Goal: Transaction & Acquisition: Purchase product/service

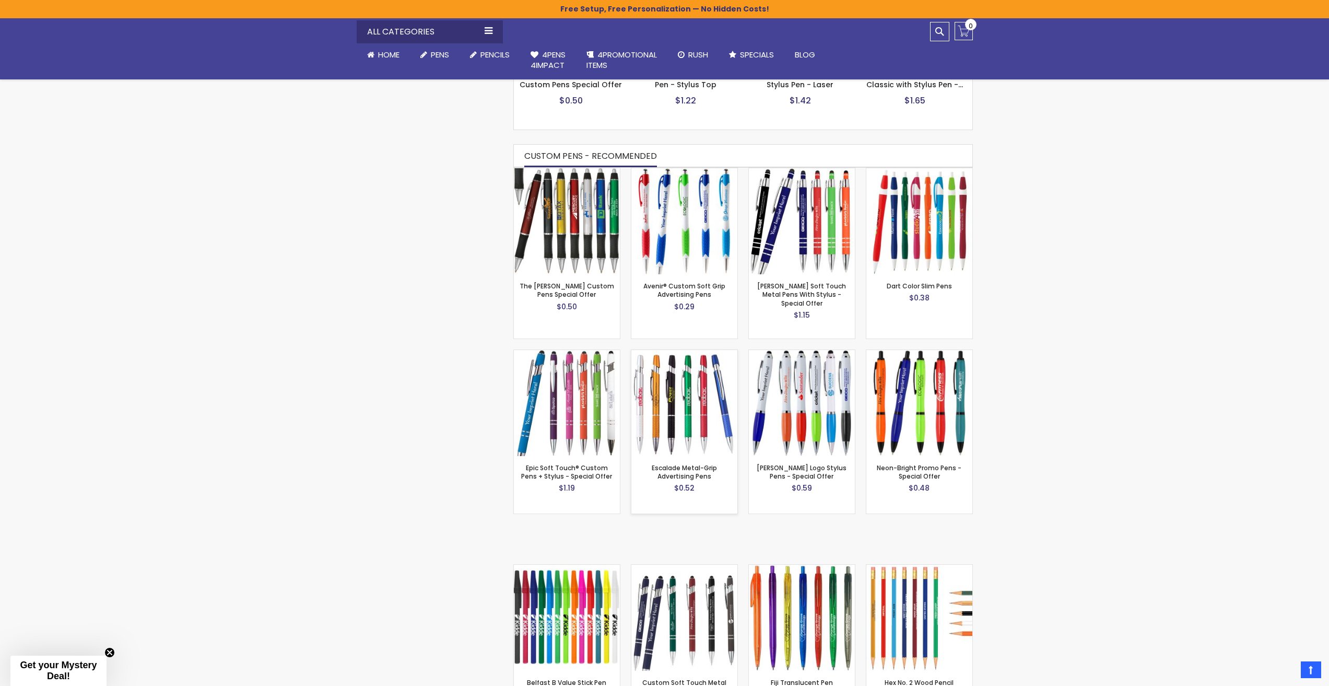
scroll to position [593, 0]
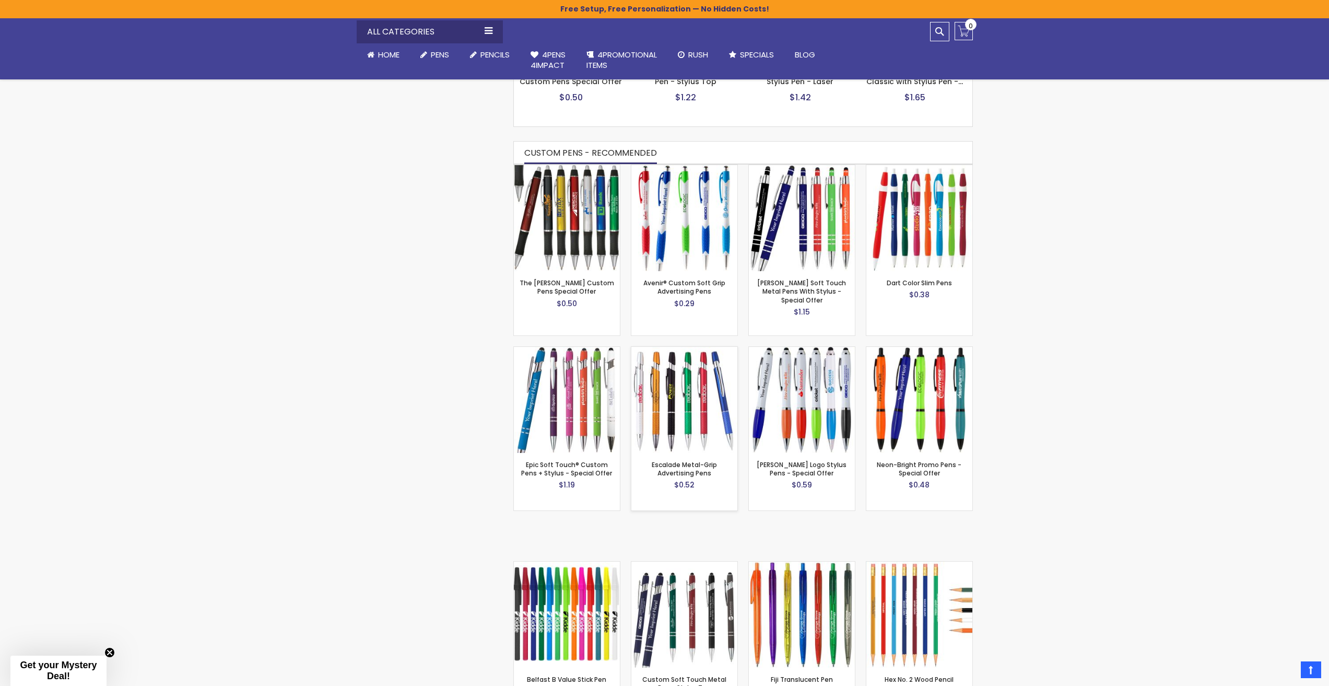
click at [694, 414] on img at bounding box center [684, 400] width 106 height 106
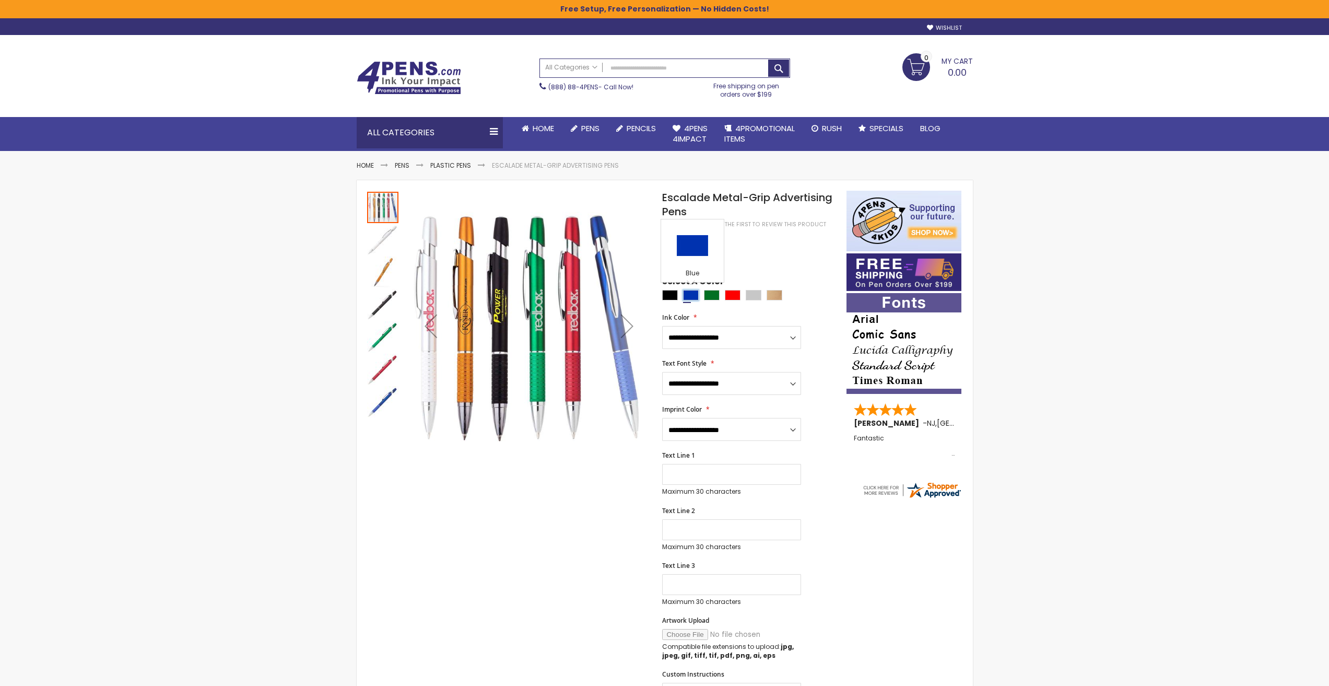
click at [692, 298] on div "Blue" at bounding box center [691, 295] width 16 height 10
type input "****"
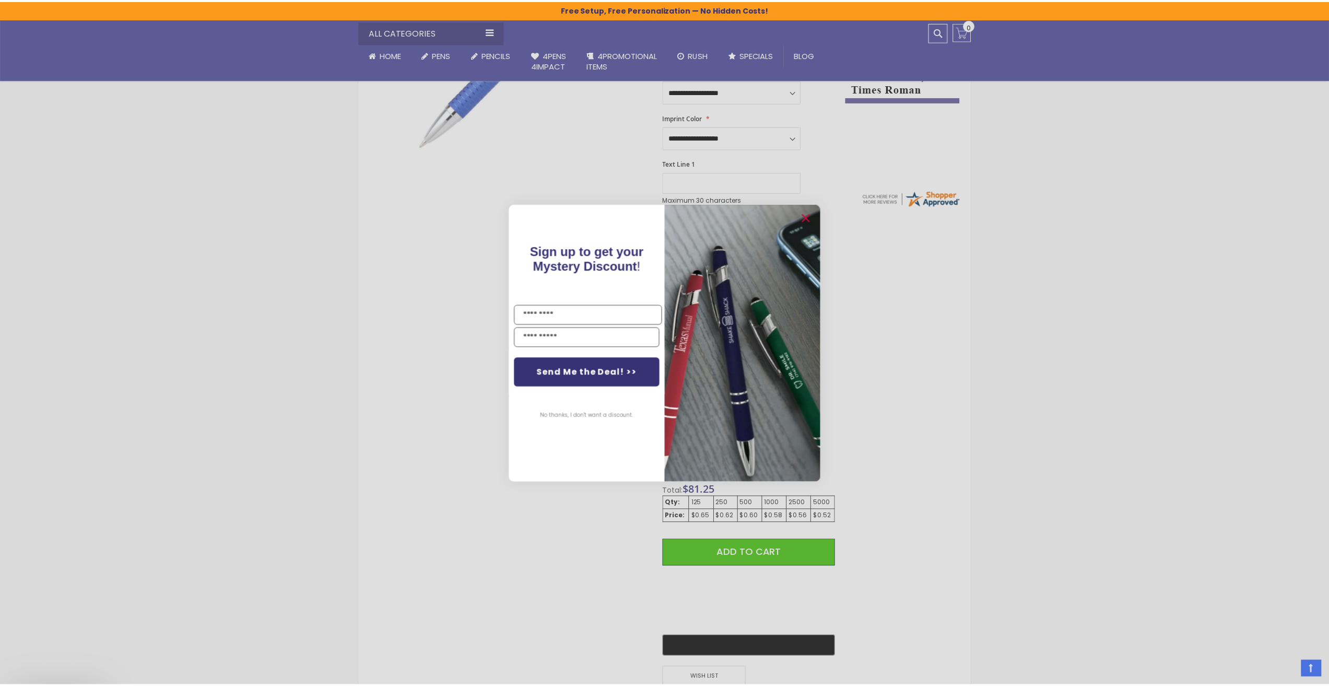
scroll to position [313, 0]
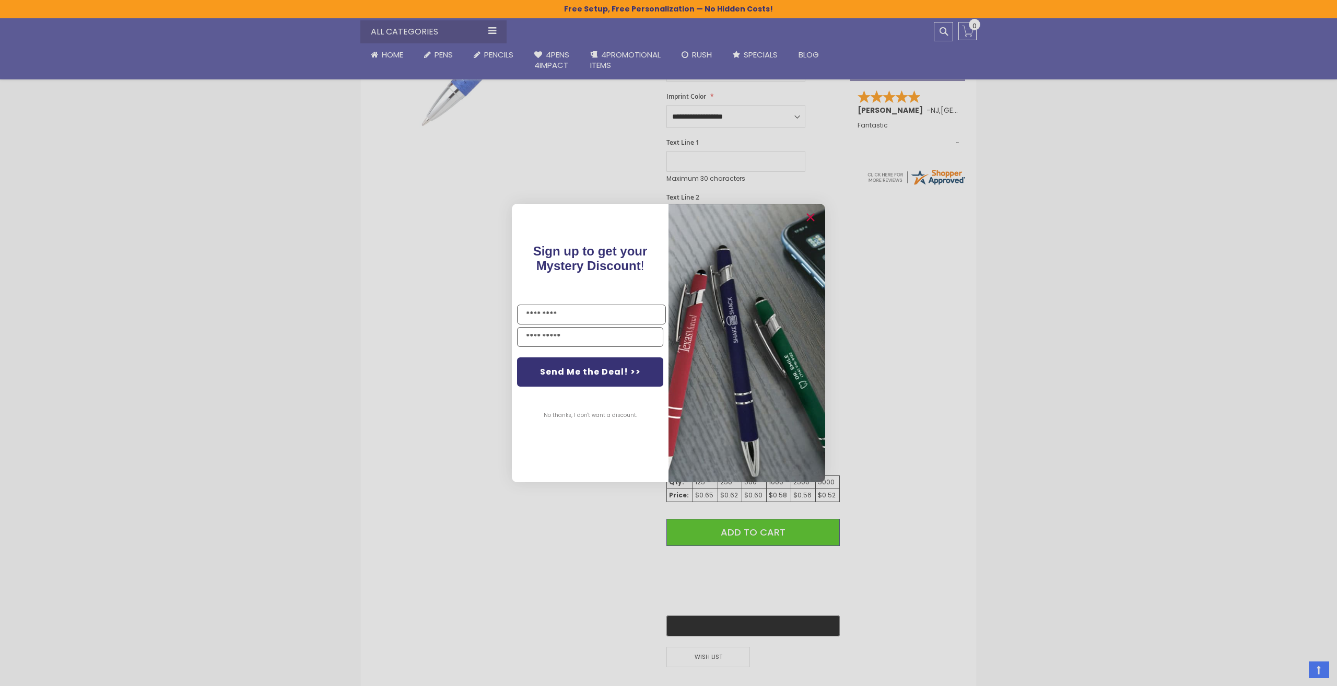
click at [920, 474] on div "Close dialog Sign up to get your Mystery Discount ! Name Email Send Me the Deal…" at bounding box center [668, 343] width 1337 height 686
